Goal: Task Accomplishment & Management: Use online tool/utility

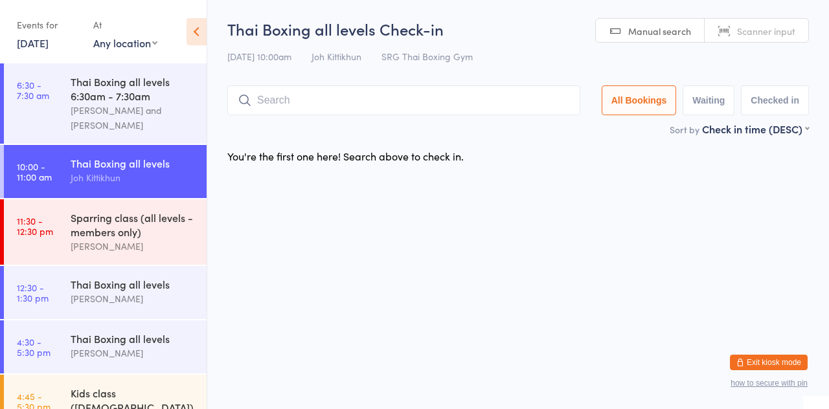
click at [144, 176] on div "Joh Kittikhun" at bounding box center [133, 177] width 125 height 15
click at [484, 114] on input "search" at bounding box center [403, 100] width 353 height 30
click at [462, 100] on input "search" at bounding box center [403, 100] width 353 height 30
click at [556, 97] on input "search" at bounding box center [403, 100] width 353 height 30
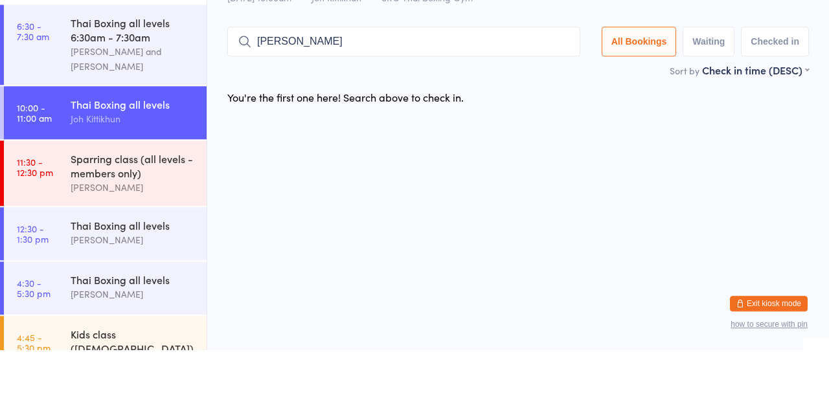
type input "[PERSON_NAME]"
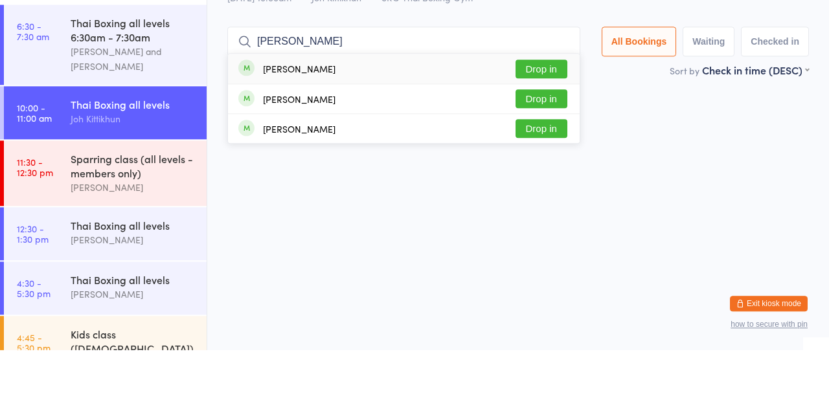
click at [550, 145] on div "[PERSON_NAME] Min Drop in" at bounding box center [404, 157] width 352 height 29
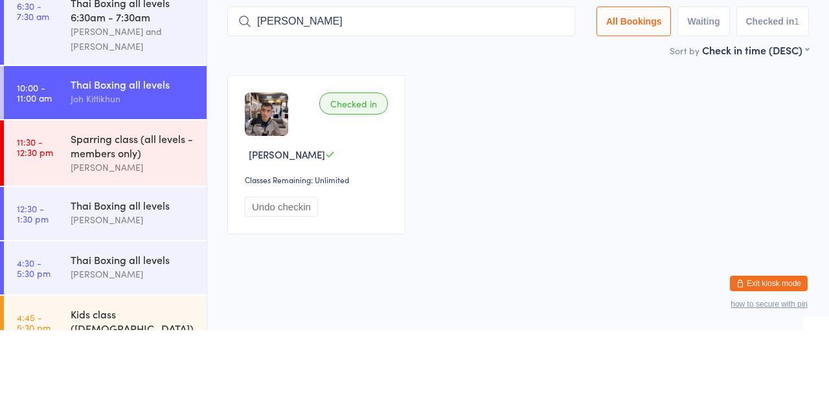
type input "[PERSON_NAME]"
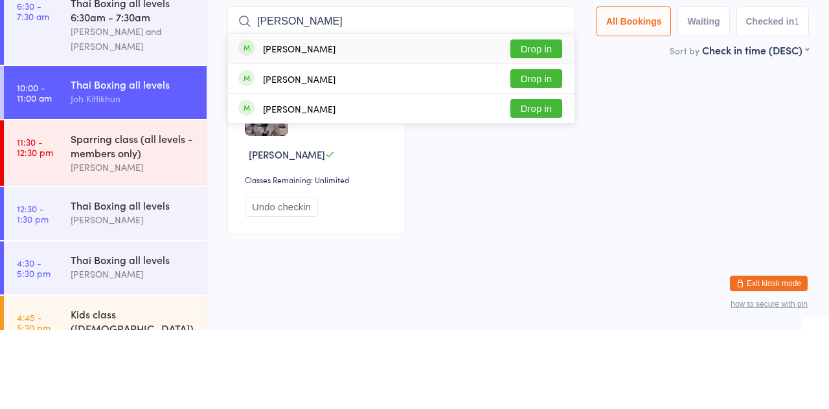
click at [555, 161] on button "Drop in" at bounding box center [536, 157] width 52 height 19
